Goal: Check status: Check status

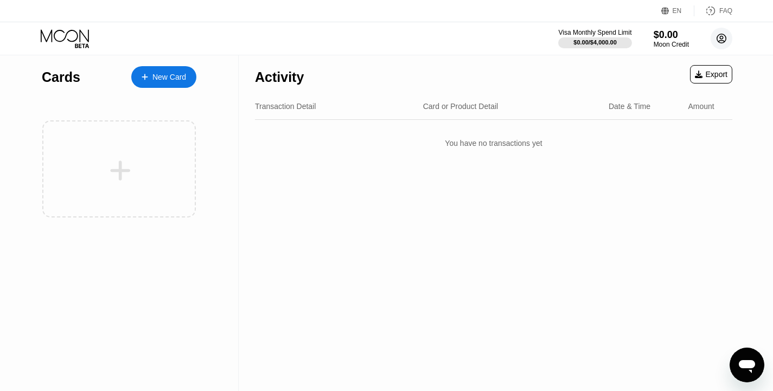
click at [717, 40] on circle at bounding box center [721, 39] width 22 height 22
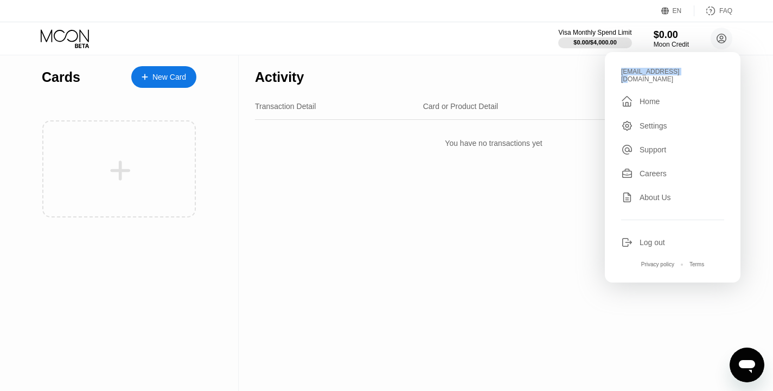
drag, startPoint x: 686, startPoint y: 72, endPoint x: 611, endPoint y: 71, distance: 75.4
click at [611, 71] on div "uwed026@gmail.com  Home Settings Support Careers About Us Log out Privacy poli…" at bounding box center [673, 167] width 136 height 230
copy div "[EMAIL_ADDRESS][DOMAIN_NAME]"
